Goal: Communication & Community: Participate in discussion

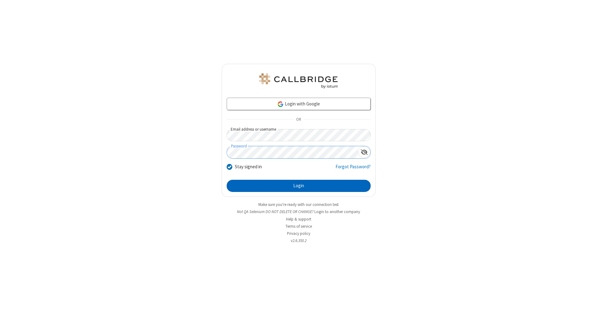
click at [299, 186] on button "Login" at bounding box center [299, 186] width 144 height 12
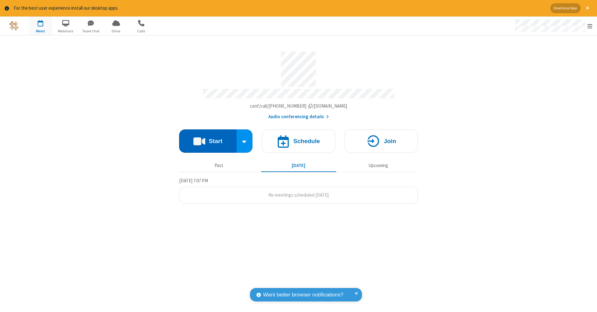
click at [208, 138] on button "Start" at bounding box center [208, 140] width 58 height 23
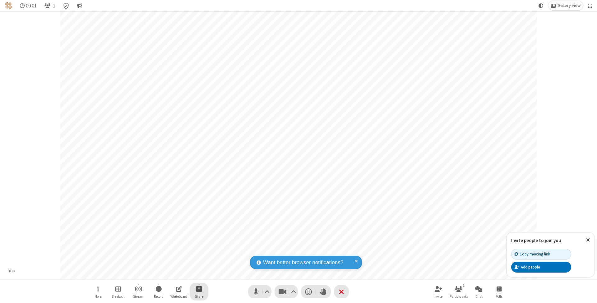
click at [199, 289] on span "Start sharing" at bounding box center [199, 289] width 6 height 8
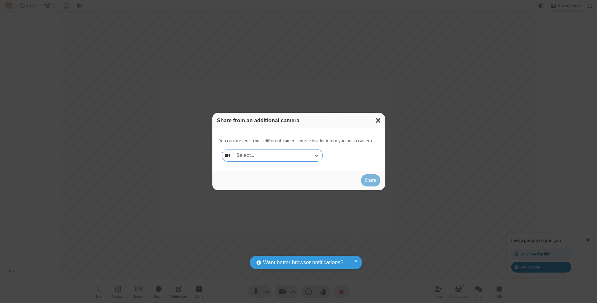
click at [278, 155] on div "Select..." at bounding box center [277, 156] width 89 height 12
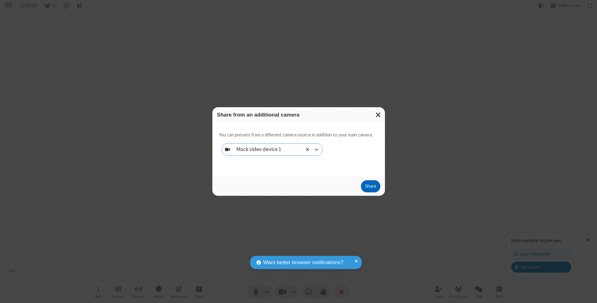
click at [370, 192] on button "Share" at bounding box center [370, 186] width 19 height 12
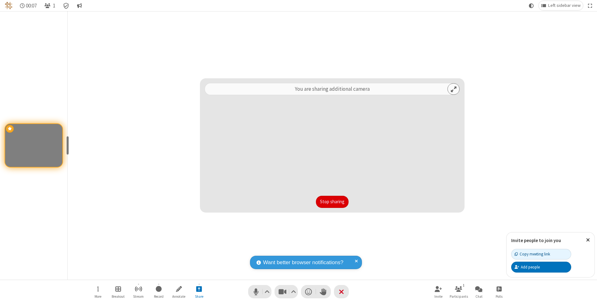
click at [332, 202] on button "Stop sharing" at bounding box center [332, 202] width 33 height 12
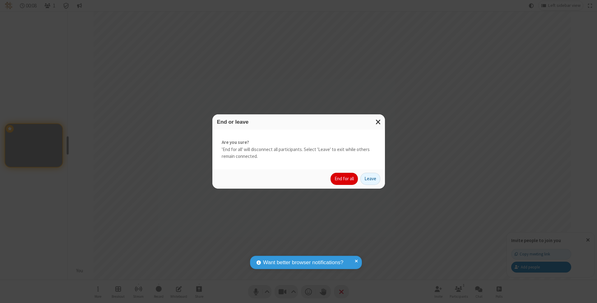
click at [345, 179] on button "End for all" at bounding box center [344, 179] width 27 height 12
